Goal: Task Accomplishment & Management: Complete application form

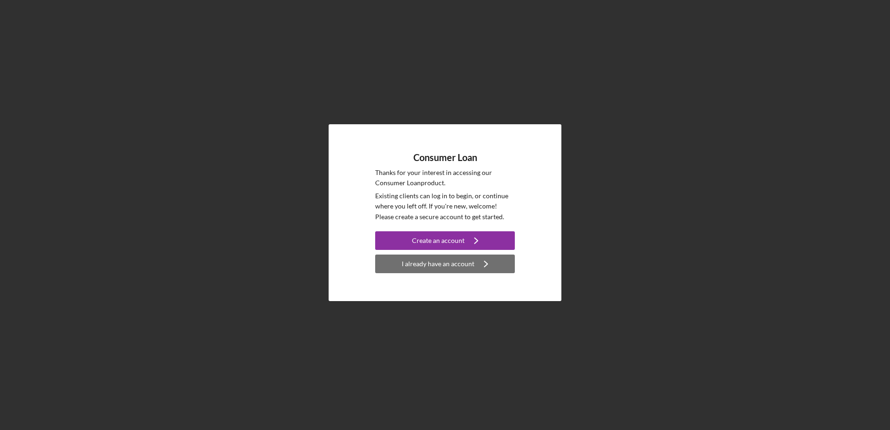
click at [449, 263] on div "I already have an account" at bounding box center [438, 264] width 73 height 19
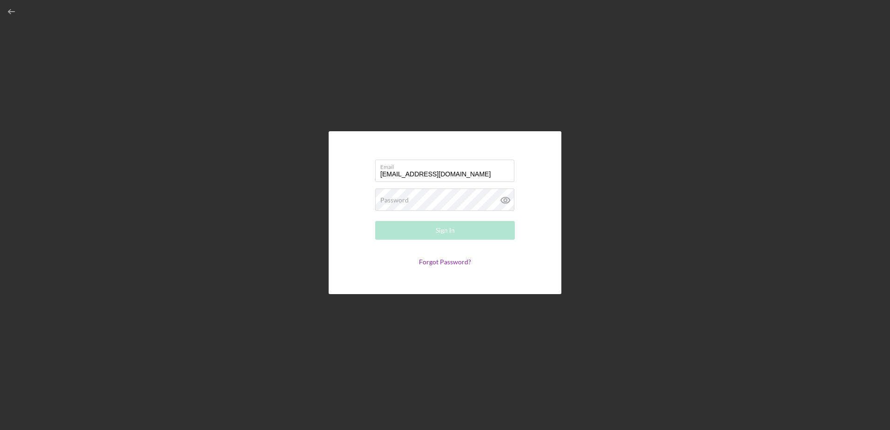
type input "[EMAIL_ADDRESS][DOMAIN_NAME]"
click at [375, 221] on button "Sign In" at bounding box center [445, 230] width 140 height 19
click at [452, 229] on div "Sign In" at bounding box center [445, 230] width 19 height 19
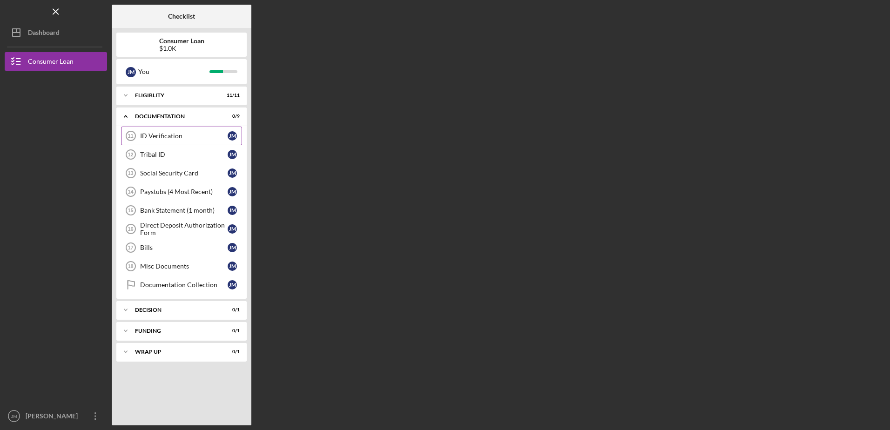
click at [179, 137] on div "ID Verification" at bounding box center [184, 135] width 88 height 7
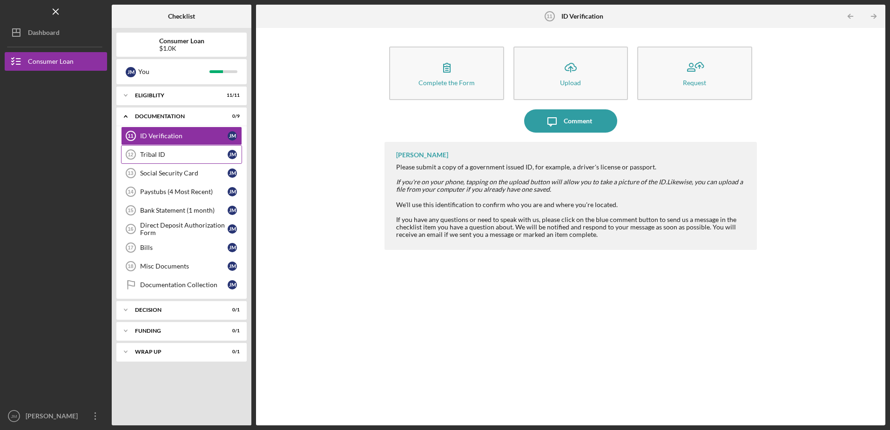
click at [179, 156] on div "Tribal ID" at bounding box center [184, 154] width 88 height 7
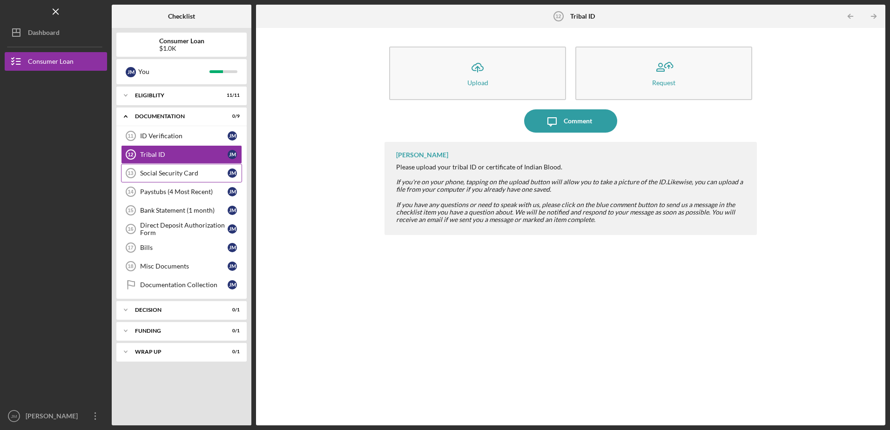
click at [170, 172] on div "Social Security Card" at bounding box center [184, 172] width 88 height 7
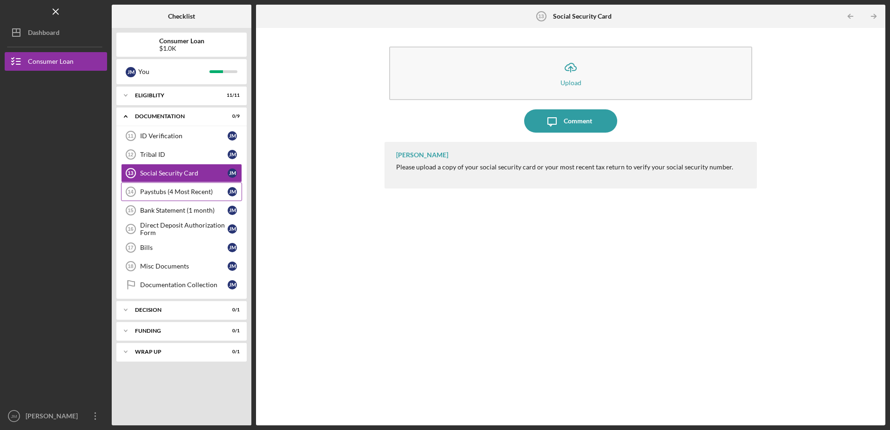
click at [174, 193] on div "Paystubs (4 Most Recent)" at bounding box center [184, 191] width 88 height 7
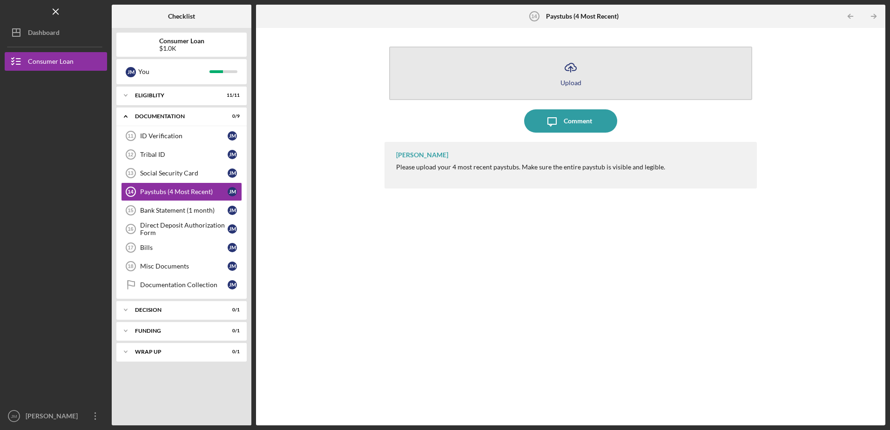
click at [582, 74] on button "Icon/Upload Upload" at bounding box center [570, 74] width 363 height 54
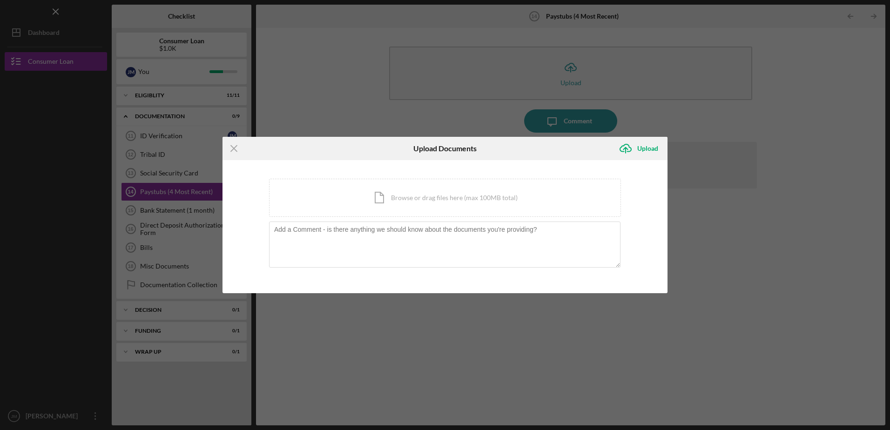
click at [816, 127] on div "Icon/Menu Close Upload Documents Icon/Upload Upload You're uploading documents …" at bounding box center [445, 215] width 890 height 430
click at [235, 147] on icon "Icon/Menu Close" at bounding box center [234, 148] width 23 height 23
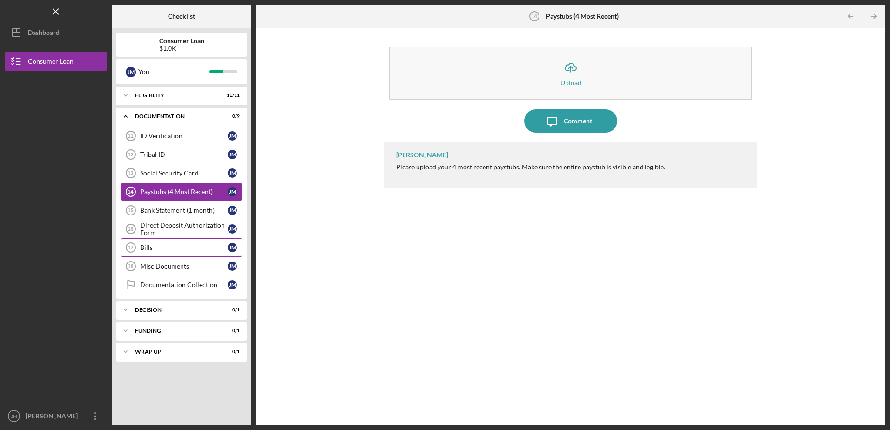
click at [180, 251] on div "Bills" at bounding box center [184, 247] width 88 height 7
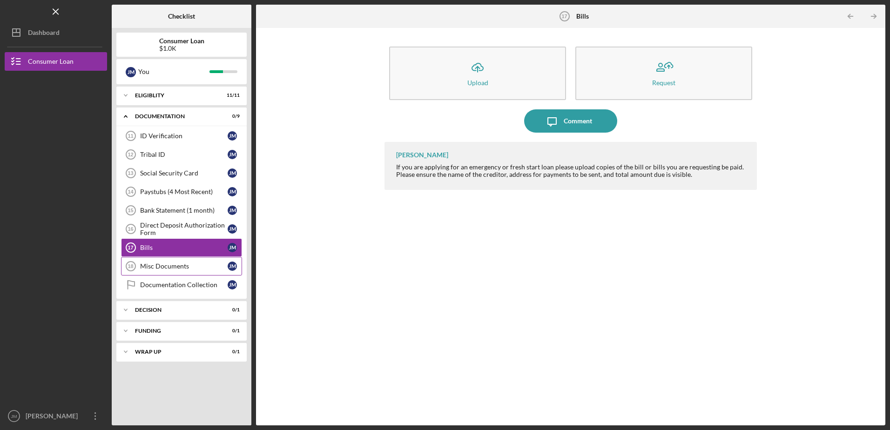
click at [167, 267] on div "Misc Documents" at bounding box center [184, 266] width 88 height 7
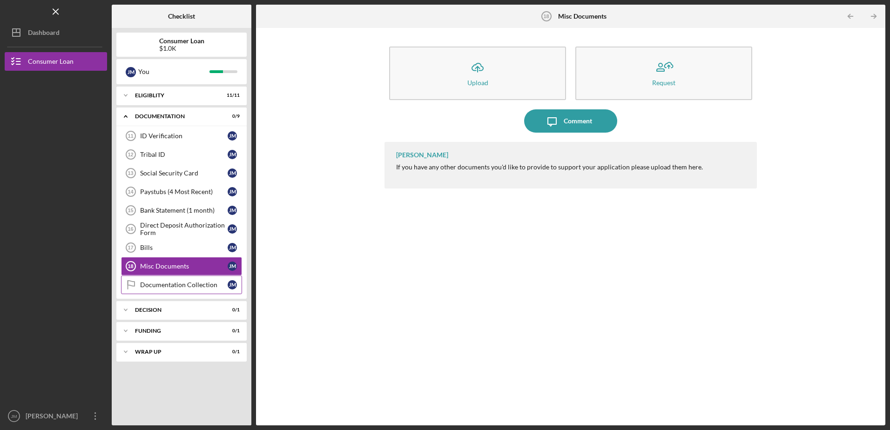
click at [186, 284] on div "Documentation Collection" at bounding box center [184, 284] width 88 height 7
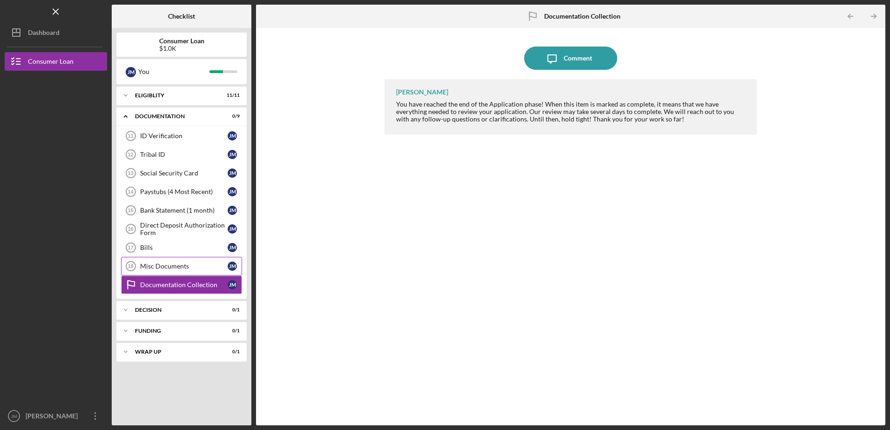
click at [183, 266] on div "Misc Documents" at bounding box center [184, 266] width 88 height 7
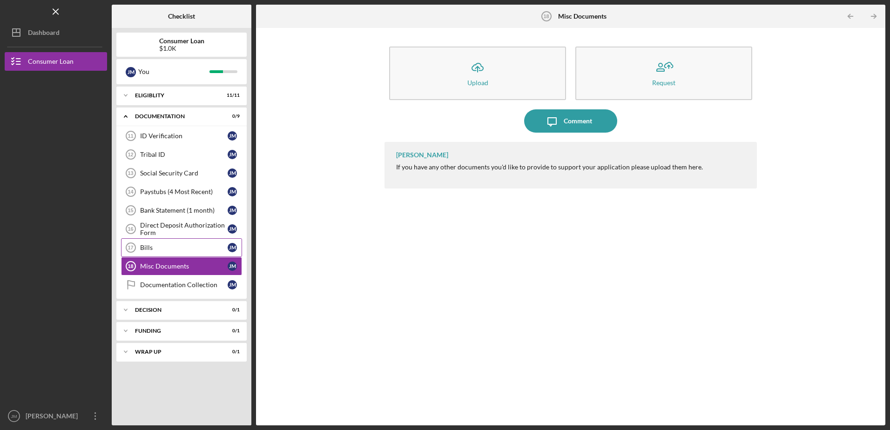
click at [183, 246] on div "Bills" at bounding box center [184, 247] width 88 height 7
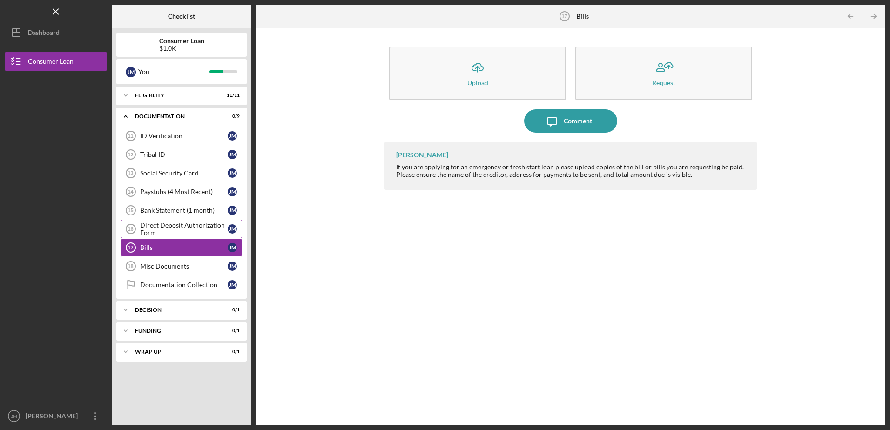
click at [157, 227] on div "Direct Deposit Authorization Form" at bounding box center [184, 229] width 88 height 15
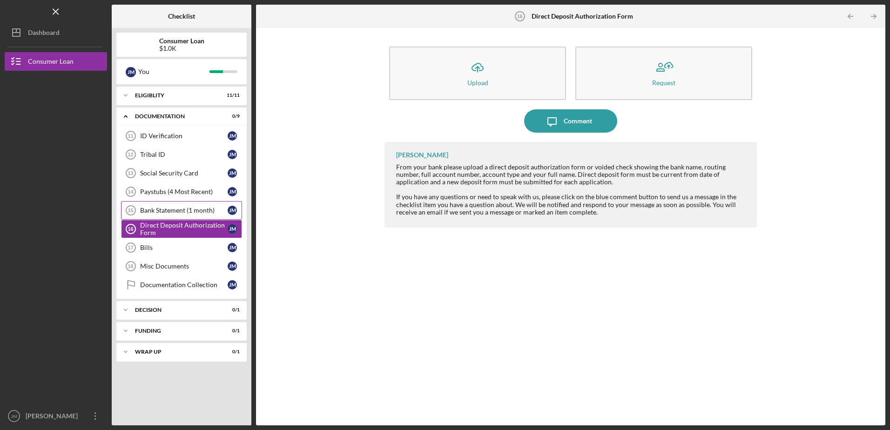
click at [169, 207] on div "Bank Statement (1 month)" at bounding box center [184, 210] width 88 height 7
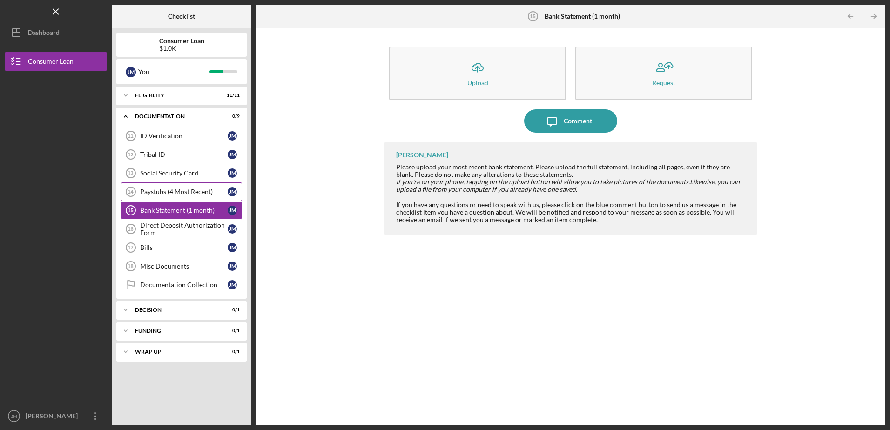
click at [172, 194] on div "Paystubs (4 Most Recent)" at bounding box center [184, 191] width 88 height 7
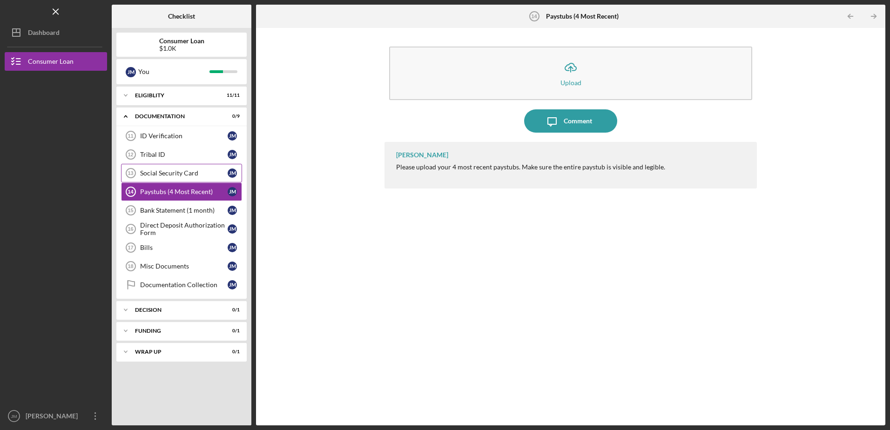
click at [169, 175] on div "Social Security Card" at bounding box center [184, 172] width 88 height 7
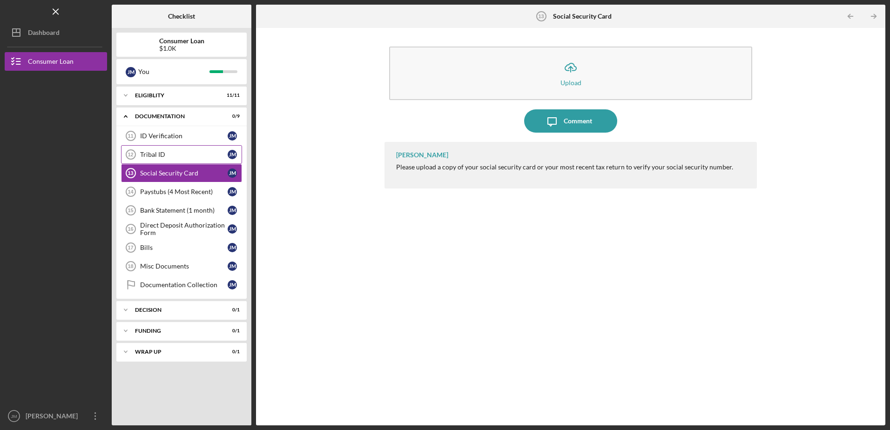
click at [169, 153] on div "Tribal ID" at bounding box center [184, 154] width 88 height 7
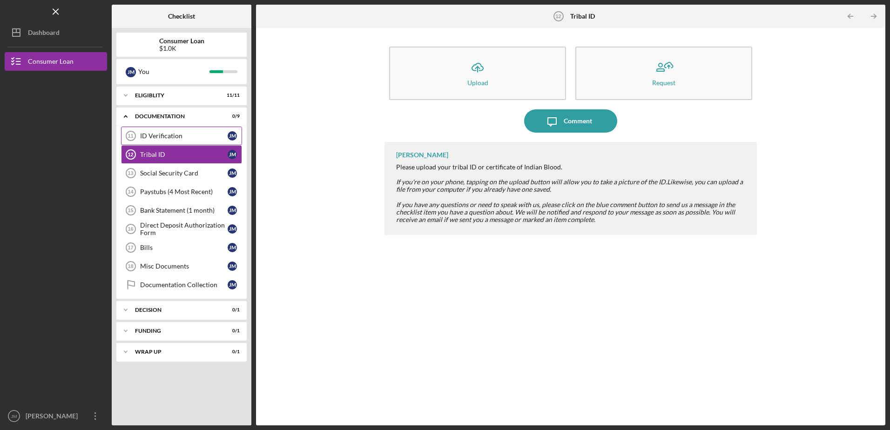
click at [169, 138] on div "ID Verification" at bounding box center [184, 135] width 88 height 7
